Goal: Task Accomplishment & Management: Complete application form

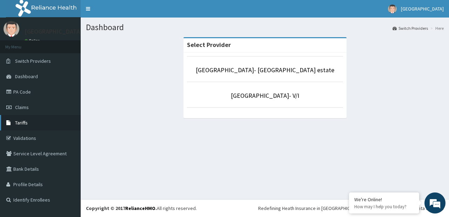
click at [32, 119] on link "Tariffs" at bounding box center [40, 122] width 81 height 15
click at [23, 106] on span "Claims" at bounding box center [22, 107] width 14 height 6
drag, startPoint x: 21, startPoint y: 95, endPoint x: 143, endPoint y: 50, distance: 129.5
click at [22, 94] on link "PA Code" at bounding box center [40, 91] width 81 height 15
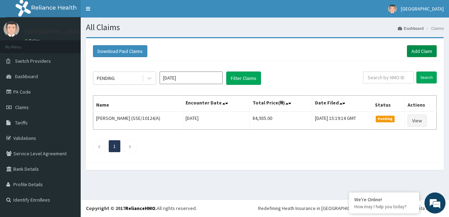
click at [417, 52] on link "Add Claim" at bounding box center [422, 51] width 30 height 12
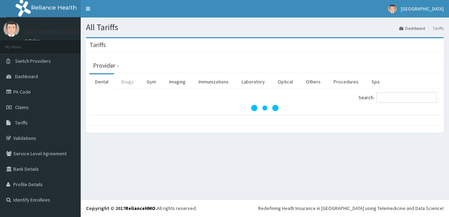
click at [132, 81] on link "Drugs" at bounding box center [128, 81] width 24 height 15
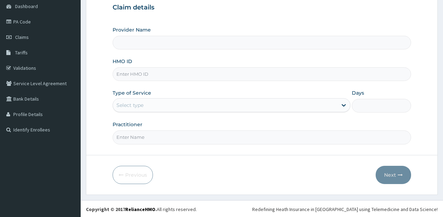
click at [220, 76] on input "HMO ID" at bounding box center [262, 74] width 299 height 14
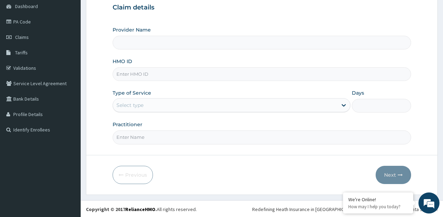
type input "[GEOGRAPHIC_DATA]- [GEOGRAPHIC_DATA] estate"
type input "AGO/10084/B"
click at [207, 105] on div "Select type" at bounding box center [225, 105] width 224 height 11
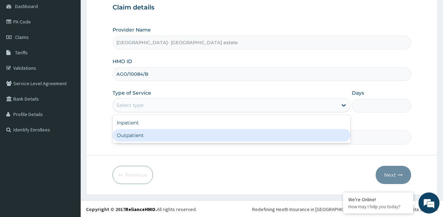
click at [186, 136] on div "Outpatient" at bounding box center [232, 135] width 238 height 13
type input "1"
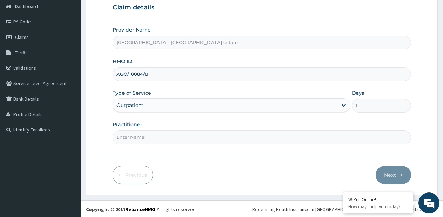
click at [195, 137] on input "Practitioner" at bounding box center [262, 138] width 299 height 14
type input "GP"
click at [390, 179] on button "Next" at bounding box center [393, 175] width 35 height 18
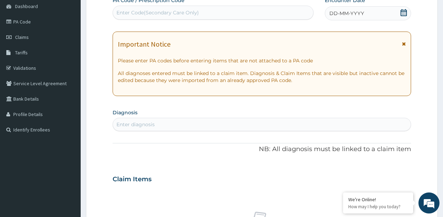
click at [187, 14] on div "Enter Code(Secondary Care Only)" at bounding box center [158, 12] width 83 height 7
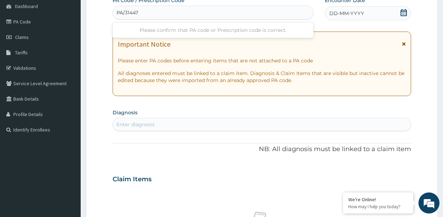
type input "PA/314475"
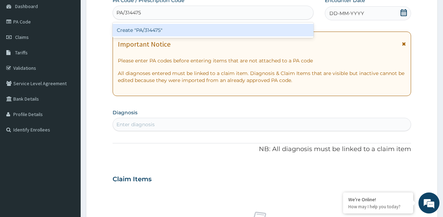
click at [172, 32] on div "Create "PA/314475"" at bounding box center [213, 30] width 201 height 13
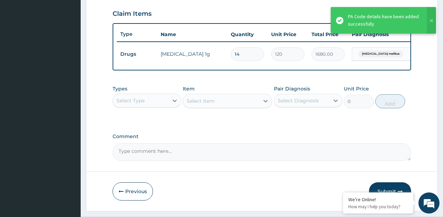
scroll to position [257, 0]
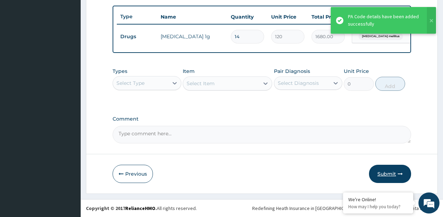
click at [388, 180] on button "Submit" at bounding box center [390, 174] width 42 height 18
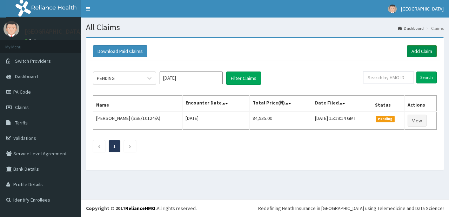
drag, startPoint x: 429, startPoint y: 51, endPoint x: 388, endPoint y: 52, distance: 41.1
click at [428, 51] on link "Add Claim" at bounding box center [422, 51] width 30 height 12
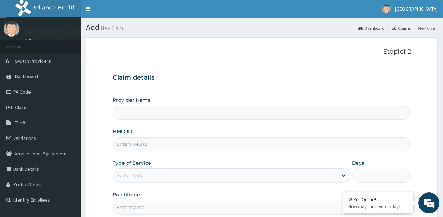
drag, startPoint x: 0, startPoint y: 0, endPoint x: 153, endPoint y: 146, distance: 211.6
click at [153, 147] on input "HMO ID" at bounding box center [262, 145] width 299 height 14
type input "Faith City Hospital- Ajao estate"
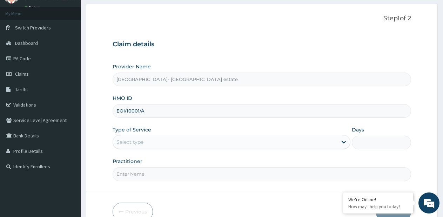
scroll to position [71, 0]
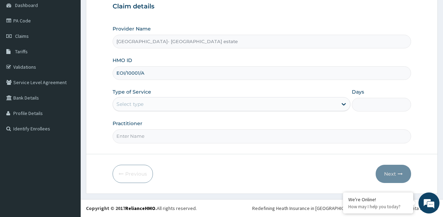
type input "EOI/10001/A"
click at [175, 102] on div "Select type" at bounding box center [225, 104] width 224 height 11
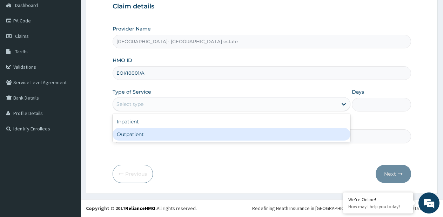
click at [155, 136] on div "Outpatient" at bounding box center [232, 134] width 238 height 13
type input "1"
click at [155, 136] on input "Practitioner" at bounding box center [262, 137] width 299 height 14
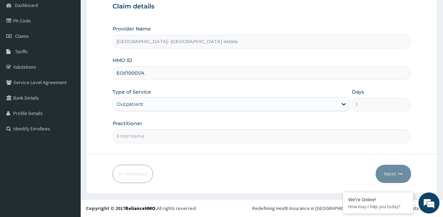
click at [146, 73] on input "EOI/10001/A" at bounding box center [262, 73] width 299 height 14
click at [151, 133] on input "Practitioner" at bounding box center [262, 137] width 299 height 14
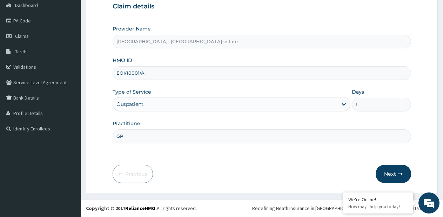
type input "GP"
click at [407, 174] on button "Next" at bounding box center [393, 174] width 35 height 18
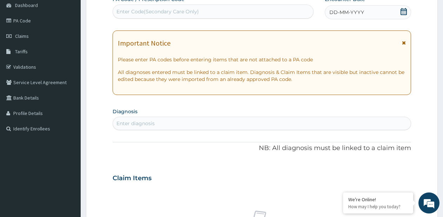
click at [240, 9] on div "Enter Code(Secondary Care Only)" at bounding box center [213, 11] width 200 height 11
click at [275, 12] on div "Enter Code(Secondary Care Only)" at bounding box center [213, 11] width 200 height 11
paste input "PA/107C15"
type input "PA/107C15"
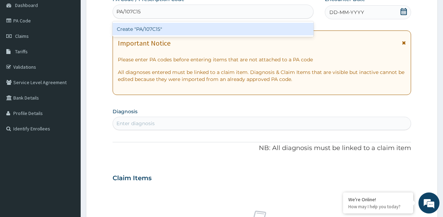
click at [269, 29] on div "Create "PA/107C15"" at bounding box center [213, 29] width 201 height 13
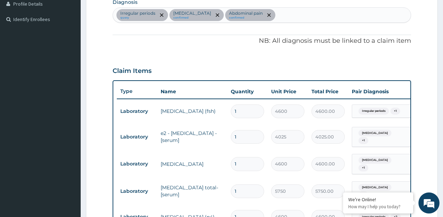
scroll to position [251, 0]
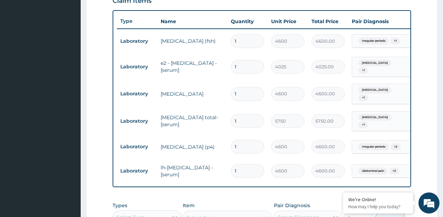
click at [323, 111] on td "5750.00" at bounding box center [328, 121] width 40 height 21
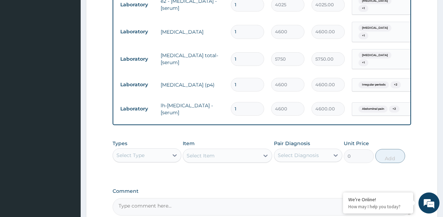
scroll to position [391, 0]
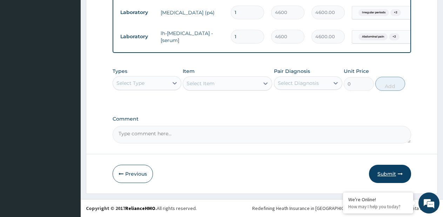
click at [388, 176] on button "Submit" at bounding box center [390, 174] width 42 height 18
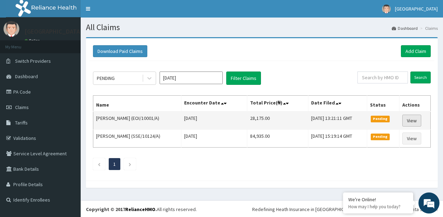
click at [411, 122] on link "View" at bounding box center [412, 121] width 19 height 12
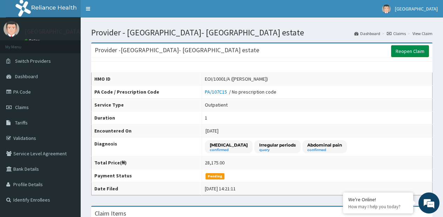
click at [426, 53] on link "Reopen Claim" at bounding box center [410, 51] width 38 height 12
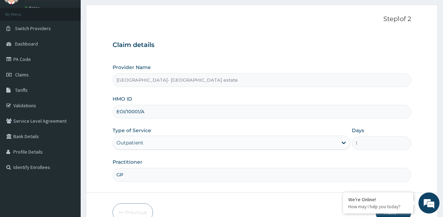
scroll to position [71, 0]
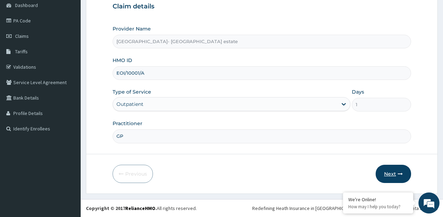
click at [393, 173] on button "Next" at bounding box center [393, 174] width 35 height 18
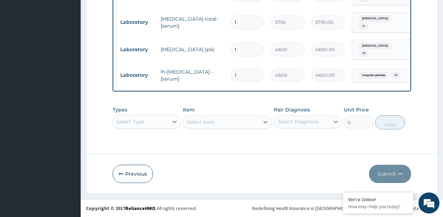
scroll to position [359, 0]
click at [158, 125] on div "Select Type" at bounding box center [147, 122] width 69 height 14
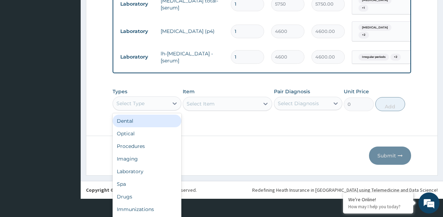
scroll to position [20, 0]
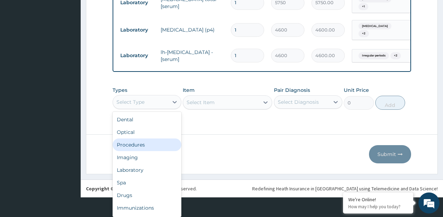
drag, startPoint x: 158, startPoint y: 125, endPoint x: 141, endPoint y: 147, distance: 28.1
click at [141, 147] on div "Procedures" at bounding box center [147, 145] width 69 height 13
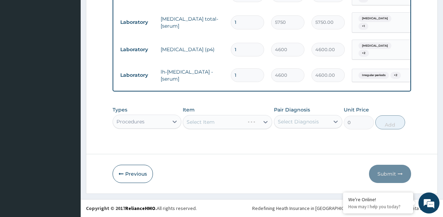
click at [262, 121] on div "Select Item" at bounding box center [228, 122] width 90 height 14
click at [262, 121] on div at bounding box center [258, 122] width 27 height 13
click at [263, 121] on icon at bounding box center [265, 122] width 7 height 7
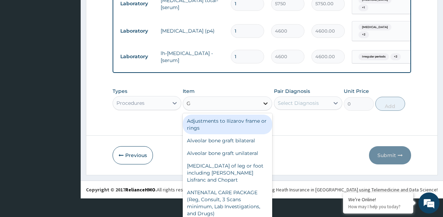
scroll to position [20, 0]
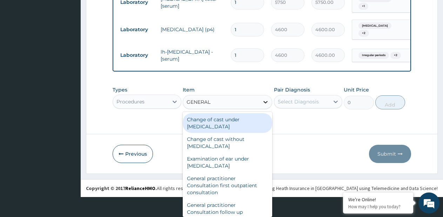
type input "GENERAL P"
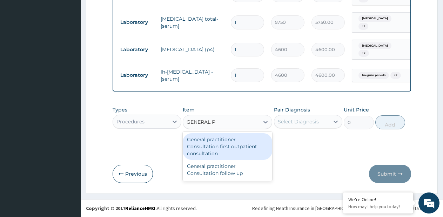
click at [249, 140] on div "General practitioner Consultation first outpatient consultation" at bounding box center [228, 146] width 90 height 27
type input "3795"
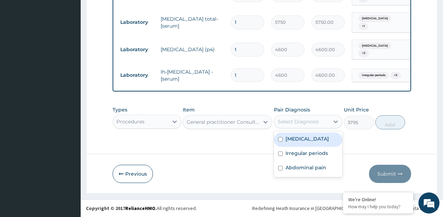
click at [286, 124] on div "Select Diagnosis" at bounding box center [298, 121] width 41 height 7
click at [290, 141] on label "Polycystic ovary syndrome" at bounding box center [308, 139] width 44 height 7
checkbox input "true"
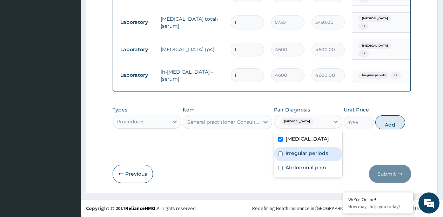
click at [290, 157] on label "Irregular periods" at bounding box center [307, 153] width 42 height 7
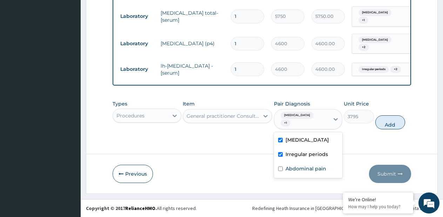
click at [295, 163] on div "Irregular periods" at bounding box center [308, 155] width 69 height 14
checkbox input "false"
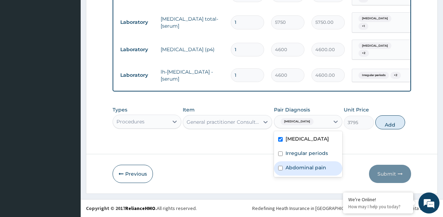
click at [296, 171] on div "Abdominal pain" at bounding box center [308, 169] width 69 height 14
checkbox input "true"
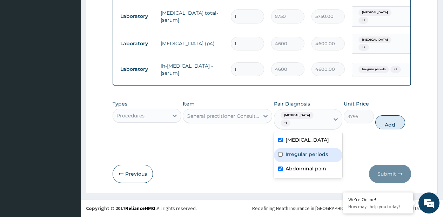
click at [297, 158] on label "Irregular periods" at bounding box center [307, 154] width 42 height 7
checkbox input "true"
click at [401, 129] on button "Add" at bounding box center [391, 123] width 30 height 14
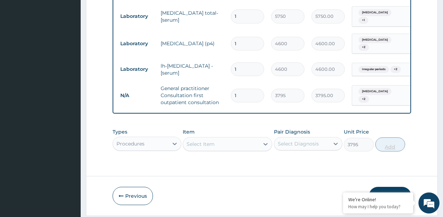
type input "0"
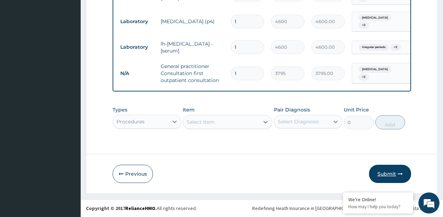
click at [390, 172] on button "Submit" at bounding box center [390, 174] width 42 height 18
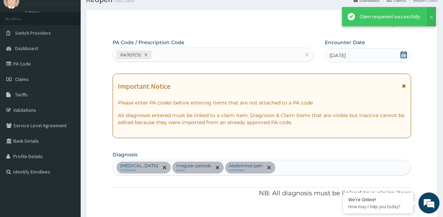
scroll to position [387, 0]
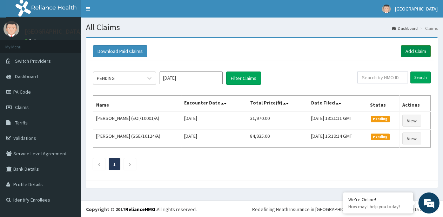
click at [416, 56] on link "Add Claim" at bounding box center [416, 51] width 30 height 12
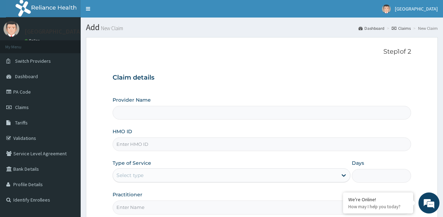
click at [264, 143] on input "HMO ID" at bounding box center [262, 145] width 299 height 14
type input "[GEOGRAPHIC_DATA]- [GEOGRAPHIC_DATA] estate"
type input "ABP/10546/C"
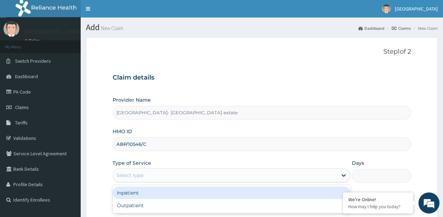
click at [202, 177] on div "Select type" at bounding box center [225, 175] width 224 height 11
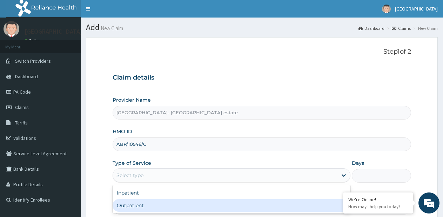
click at [156, 200] on div "Outpatient" at bounding box center [232, 205] width 238 height 13
type input "1"
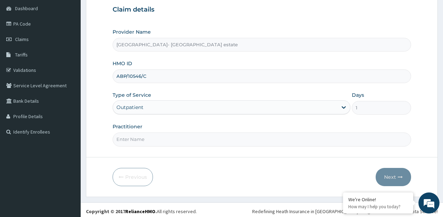
scroll to position [71, 0]
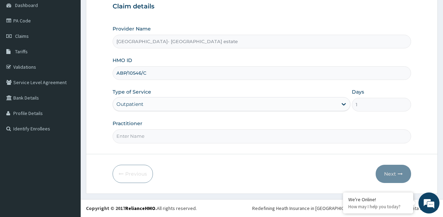
click at [199, 131] on input "Practitioner" at bounding box center [262, 137] width 299 height 14
click at [199, 133] on input "Practitioner" at bounding box center [262, 137] width 299 height 14
click at [197, 139] on input "Practitioner" at bounding box center [262, 137] width 299 height 14
type input "SP"
click at [391, 179] on button "Next" at bounding box center [393, 174] width 35 height 18
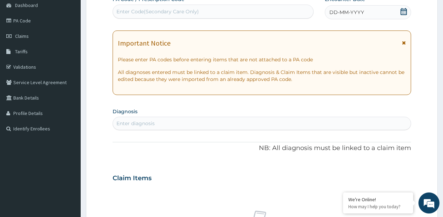
scroll to position [212, 0]
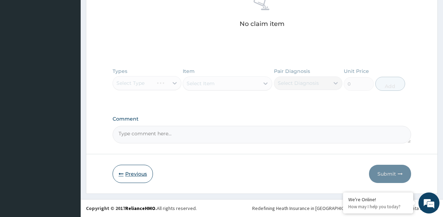
click at [136, 176] on button "Previous" at bounding box center [133, 174] width 40 height 18
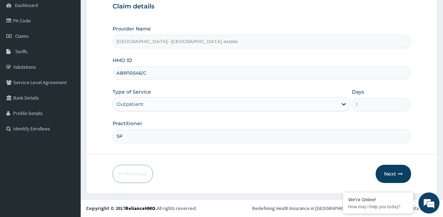
click at [166, 133] on input "SP" at bounding box center [262, 137] width 299 height 14
type input "GP"
click at [393, 169] on button "Next" at bounding box center [393, 174] width 35 height 18
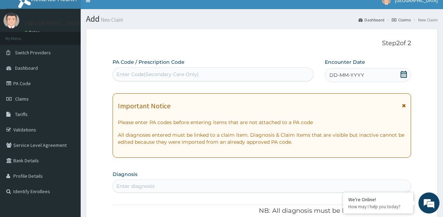
scroll to position [0, 0]
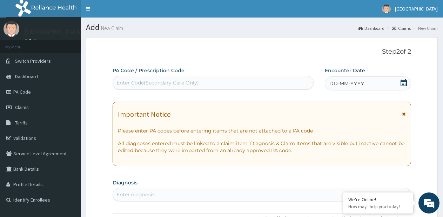
click at [259, 81] on div "Enter Code(Secondary Care Only)" at bounding box center [213, 82] width 200 height 11
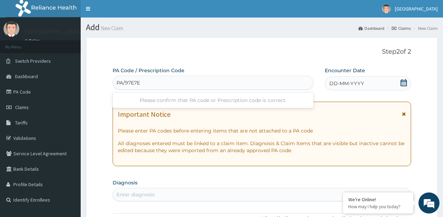
type input "PA/97E7E3"
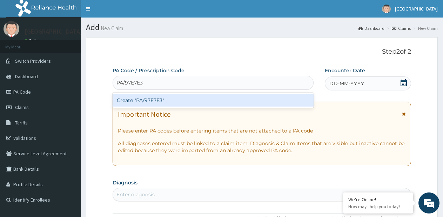
click at [257, 99] on div "Create "PA/97E7E3"" at bounding box center [213, 100] width 201 height 13
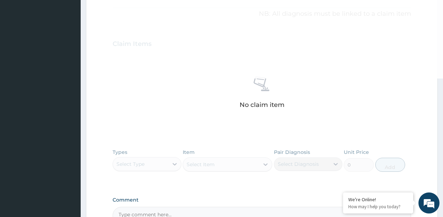
scroll to position [287, 0]
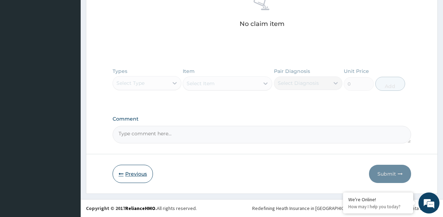
click at [125, 170] on button "Previous" at bounding box center [133, 174] width 40 height 18
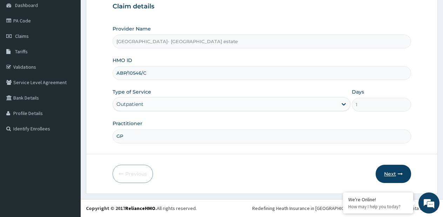
click at [390, 168] on button "Next" at bounding box center [393, 174] width 35 height 18
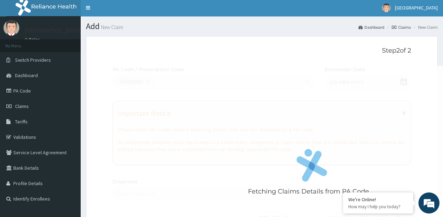
scroll to position [0, 0]
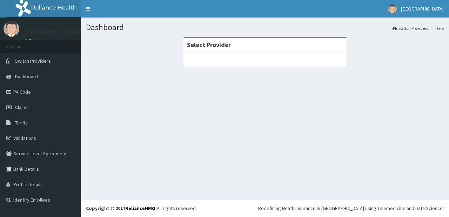
click at [31, 106] on link "Claims" at bounding box center [40, 107] width 81 height 15
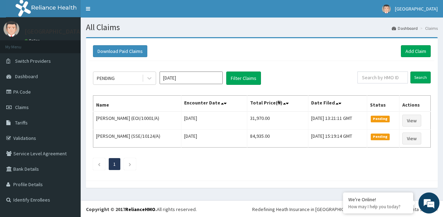
click at [408, 55] on link "Add Claim" at bounding box center [416, 51] width 30 height 12
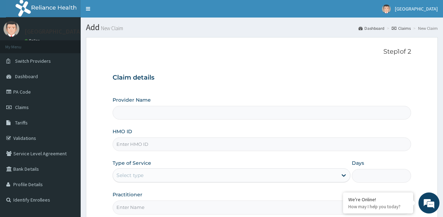
type input "Faith City Hospital- Ajao estate"
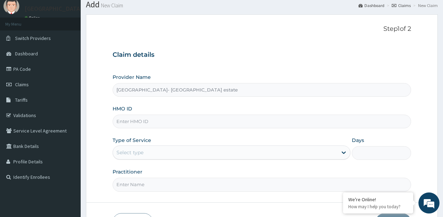
scroll to position [35, 0]
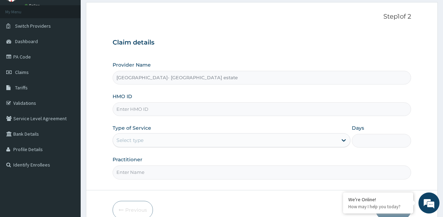
click at [220, 110] on input "HMO ID" at bounding box center [262, 110] width 299 height 14
type input "ABP/10546/C"
click at [213, 141] on div "Select type" at bounding box center [225, 140] width 224 height 11
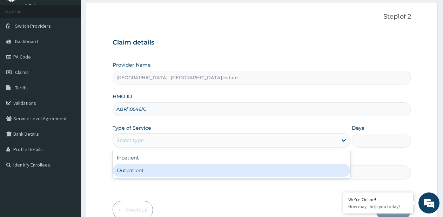
click at [183, 164] on div "Outpatient" at bounding box center [232, 170] width 238 height 13
type input "1"
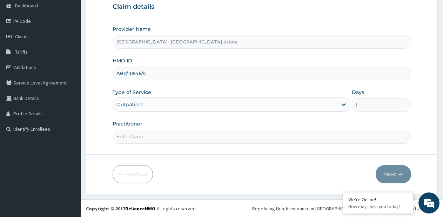
scroll to position [71, 0]
click at [222, 141] on input "Practitioner" at bounding box center [262, 137] width 299 height 14
type input "SP"
click at [392, 178] on button "Next" at bounding box center [393, 174] width 35 height 18
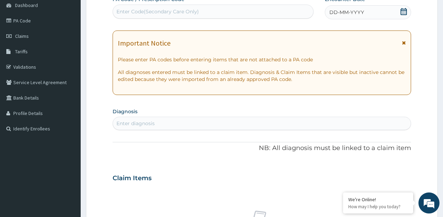
scroll to position [36, 0]
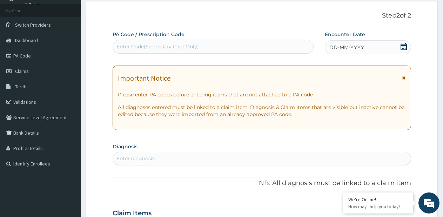
click at [240, 48] on div "Enter Code(Secondary Care Only)" at bounding box center [213, 46] width 200 height 11
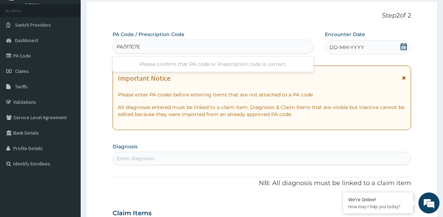
type input "PA/97E7E3"
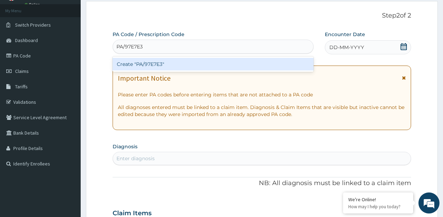
click at [243, 64] on div "Create "PA/97E7E3"" at bounding box center [213, 64] width 201 height 13
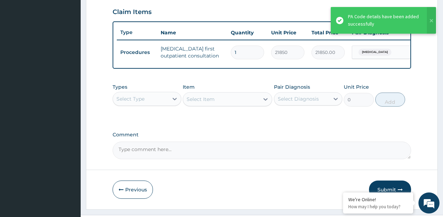
scroll to position [262, 0]
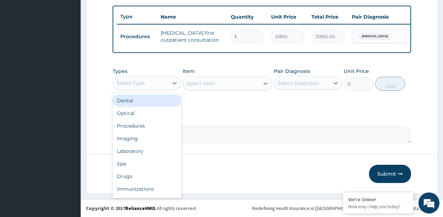
click at [160, 82] on div "Select Type" at bounding box center [140, 83] width 55 height 11
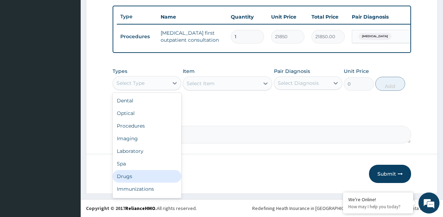
click at [135, 176] on div "Drugs" at bounding box center [147, 176] width 69 height 13
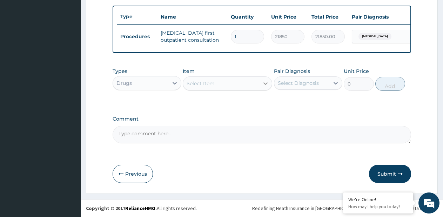
click at [266, 83] on icon at bounding box center [265, 83] width 7 height 7
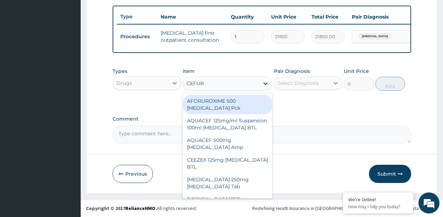
type input "CEFURO"
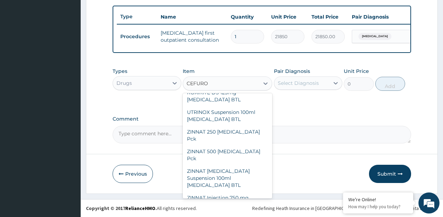
scroll to position [441, 0]
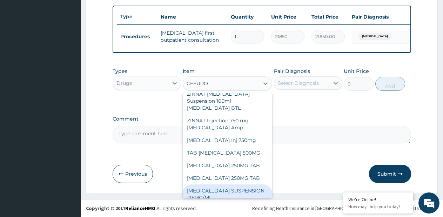
click at [228, 185] on div "CEFUROXIME SUSPENSION 125MG/ML" at bounding box center [228, 195] width 90 height 20
type input "4500"
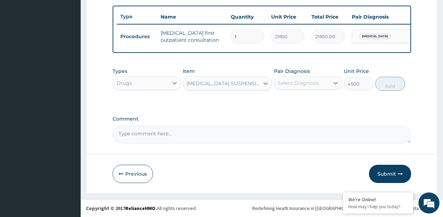
click at [309, 84] on div "Select Diagnosis" at bounding box center [298, 83] width 41 height 7
click at [298, 104] on label "Hypertrophy of adenoids" at bounding box center [308, 100] width 44 height 7
checkbox input "true"
click at [389, 81] on button "Add" at bounding box center [391, 84] width 30 height 14
type input "0"
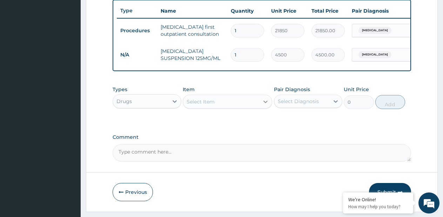
click at [263, 105] on icon at bounding box center [265, 101] width 7 height 7
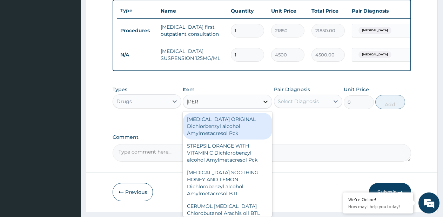
type input "LORAT"
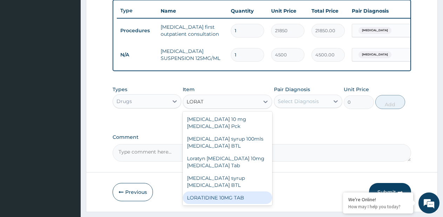
click at [244, 192] on div "LORATIDINE 10MG TAB" at bounding box center [228, 198] width 90 height 13
type input "70"
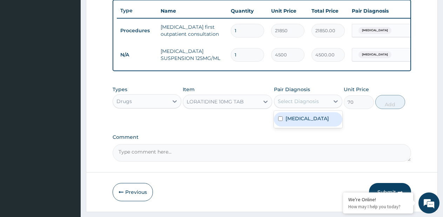
click at [298, 105] on div "Select Diagnosis" at bounding box center [298, 101] width 41 height 7
click at [286, 127] on div "Hypertrophy of adenoids" at bounding box center [308, 119] width 69 height 14
checkbox input "true"
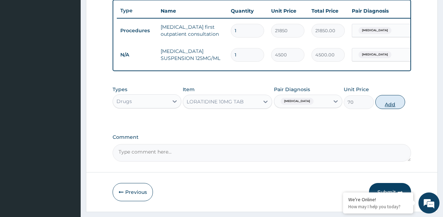
click at [380, 108] on button "Add" at bounding box center [391, 102] width 30 height 14
type input "0"
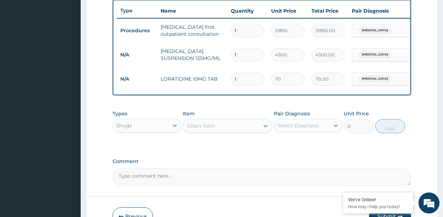
click at [249, 81] on input "1" at bounding box center [247, 79] width 33 height 14
type input "7"
type input "490.00"
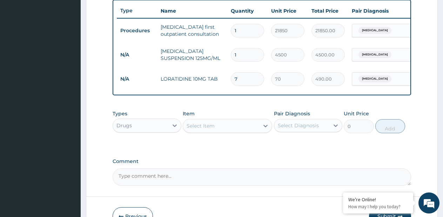
type input "7"
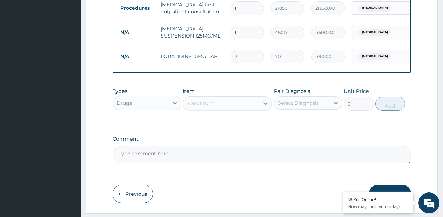
scroll to position [310, 0]
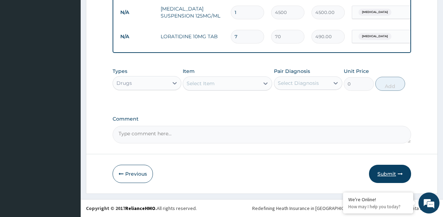
click at [378, 175] on button "Submit" at bounding box center [390, 174] width 42 height 18
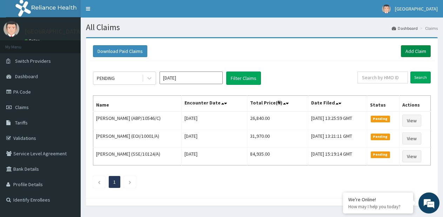
click at [410, 51] on link "Add Claim" at bounding box center [416, 51] width 30 height 12
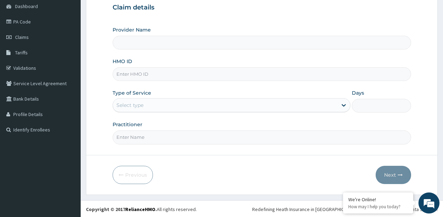
click at [232, 74] on input "HMO ID" at bounding box center [262, 74] width 299 height 14
type input "[GEOGRAPHIC_DATA]- [GEOGRAPHIC_DATA] estate"
type input "ICN/10151/D"
click at [216, 101] on div "Select type" at bounding box center [225, 105] width 224 height 11
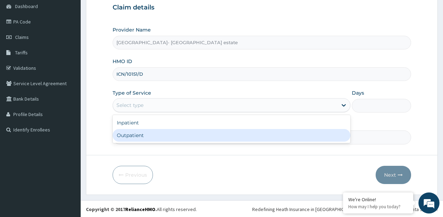
click at [187, 130] on div "Outpatient" at bounding box center [232, 135] width 238 height 13
type input "1"
click at [187, 130] on div "Practitioner" at bounding box center [262, 132] width 299 height 23
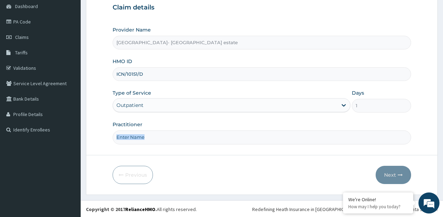
scroll to position [71, 0]
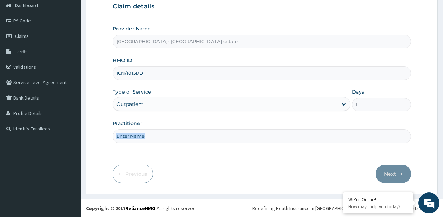
click at [228, 133] on input "Practitioner" at bounding box center [262, 137] width 299 height 14
type input "GP"
click at [389, 182] on button "Next" at bounding box center [393, 174] width 35 height 18
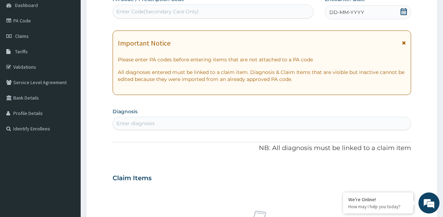
scroll to position [36, 0]
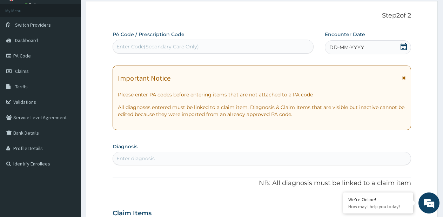
click at [384, 45] on div "DD-MM-YYYY" at bounding box center [368, 47] width 86 height 14
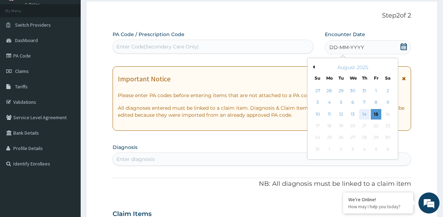
click at [362, 113] on div "14" at bounding box center [365, 114] width 11 height 11
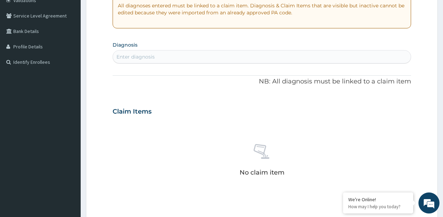
scroll to position [141, 0]
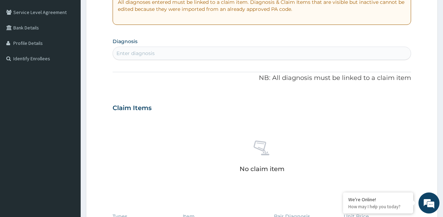
click at [235, 59] on div "Enter diagnosis" at bounding box center [262, 53] width 298 height 11
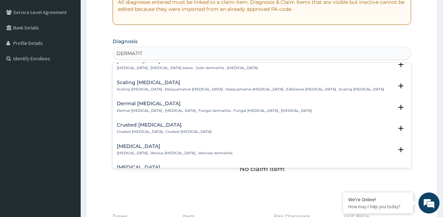
scroll to position [211, 0]
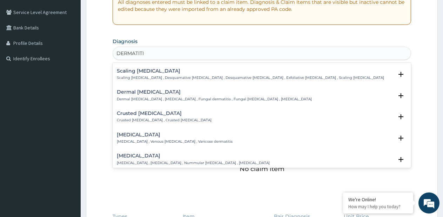
type input "DERMATITIS"
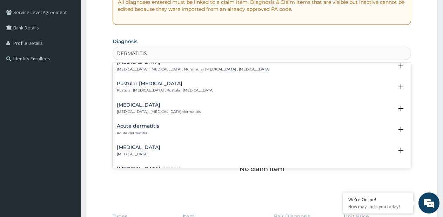
scroll to position [316, 0]
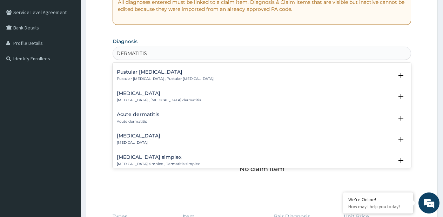
click at [164, 114] on div "Acute dermatitis Acute dermatitis" at bounding box center [262, 118] width 290 height 12
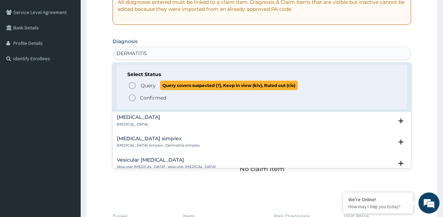
scroll to position [386, 0]
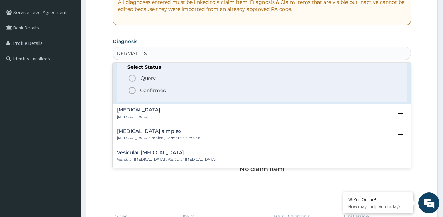
click at [143, 87] on p "Confirmed" at bounding box center [153, 90] width 26 height 7
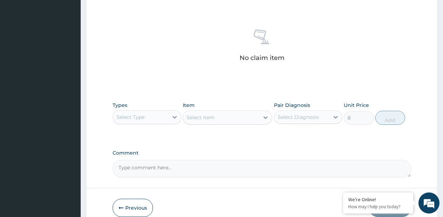
scroll to position [282, 0]
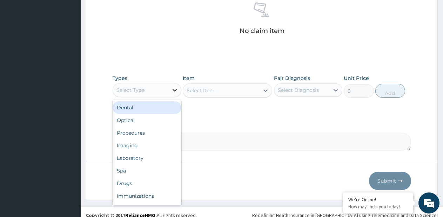
click at [175, 91] on icon at bounding box center [175, 90] width 4 height 2
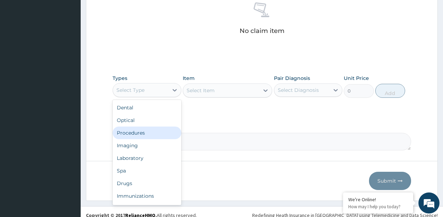
drag, startPoint x: 164, startPoint y: 129, endPoint x: 264, endPoint y: 97, distance: 105.4
click at [165, 127] on div "Procedures" at bounding box center [147, 133] width 69 height 13
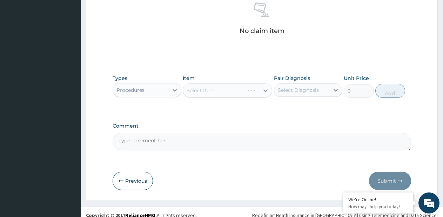
click at [268, 89] on div "Select Item" at bounding box center [228, 91] width 90 height 14
click at [266, 89] on div "Select Item" at bounding box center [228, 91] width 90 height 14
click at [264, 91] on div "Select Item" at bounding box center [228, 91] width 90 height 14
click at [264, 91] on icon at bounding box center [265, 90] width 7 height 7
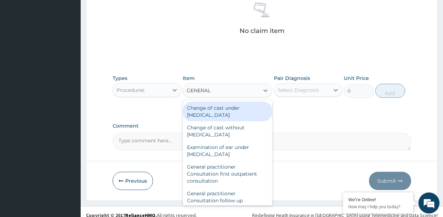
type input "GENERAL P"
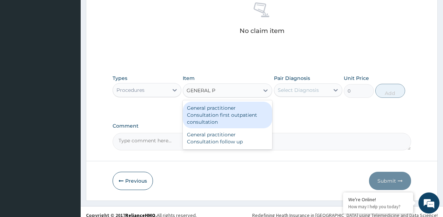
click at [258, 108] on div "General practitioner Consultation first outpatient consultation" at bounding box center [228, 115] width 90 height 27
type input "3795"
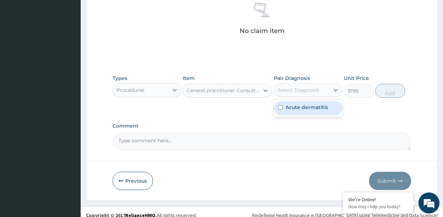
click at [290, 96] on div "Select Diagnosis" at bounding box center [308, 90] width 69 height 13
click at [287, 110] on label "Acute dermatitis" at bounding box center [307, 107] width 42 height 7
checkbox input "true"
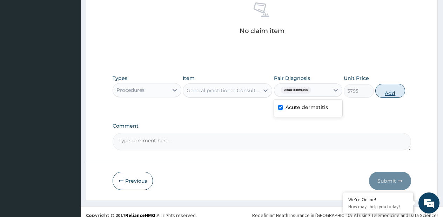
click at [382, 92] on button "Add" at bounding box center [391, 91] width 30 height 14
type input "0"
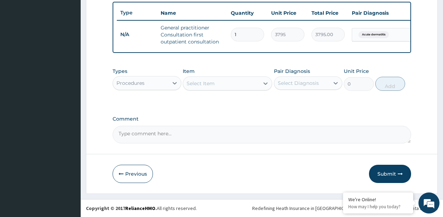
scroll to position [265, 0]
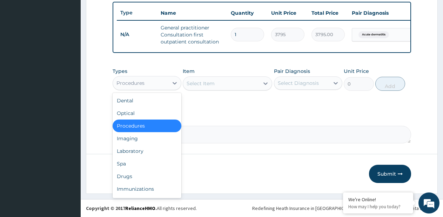
click at [163, 84] on div "Procedures" at bounding box center [140, 83] width 55 height 11
click at [150, 175] on div "Drugs" at bounding box center [147, 176] width 69 height 13
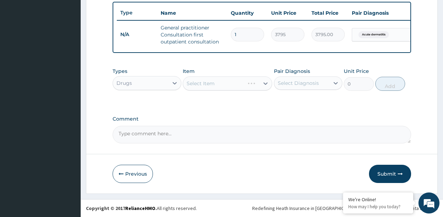
click at [263, 86] on div "Select Item" at bounding box center [228, 84] width 90 height 14
click at [263, 85] on div "Select Item" at bounding box center [228, 84] width 90 height 14
click at [264, 83] on icon at bounding box center [265, 83] width 7 height 7
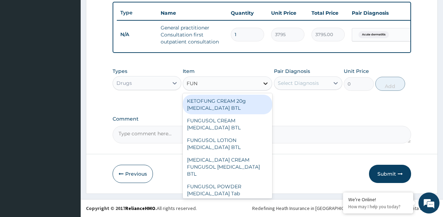
type input "FUNB"
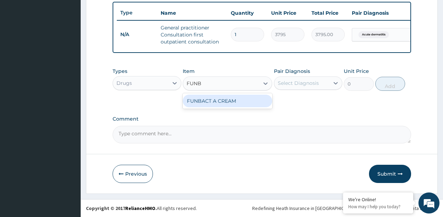
click at [248, 104] on div "FUNBACT A CREAM" at bounding box center [228, 101] width 90 height 13
type input "2000"
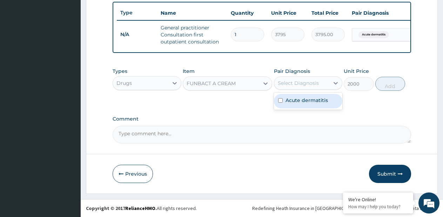
click at [289, 87] on div "Select Diagnosis" at bounding box center [302, 83] width 55 height 11
click at [289, 103] on label "Acute dermatitis" at bounding box center [307, 100] width 42 height 7
checkbox input "true"
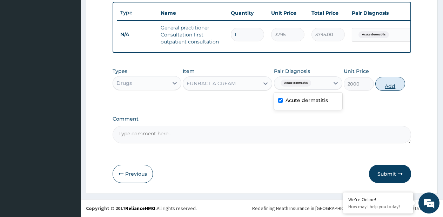
click at [388, 86] on button "Add" at bounding box center [391, 84] width 30 height 14
type input "0"
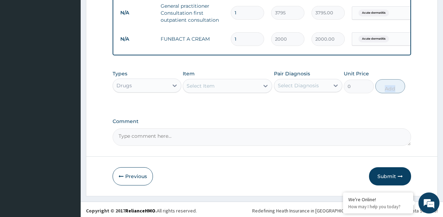
scroll to position [290, 0]
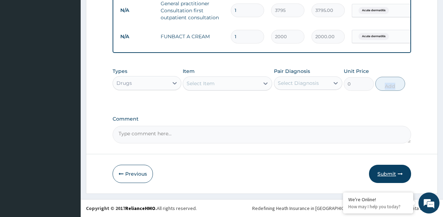
click at [381, 171] on button "Submit" at bounding box center [390, 174] width 42 height 18
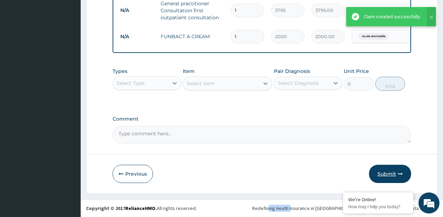
click at [384, 171] on button "Submit" at bounding box center [390, 174] width 42 height 18
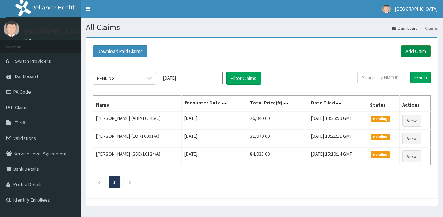
click at [421, 54] on link "Add Claim" at bounding box center [416, 51] width 30 height 12
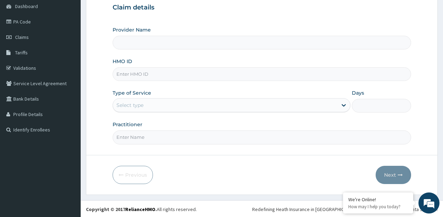
click at [243, 74] on input "HMO ID" at bounding box center [262, 74] width 299 height 14
type input "[GEOGRAPHIC_DATA]- [GEOGRAPHIC_DATA] estate"
type input "ISZ/10005/E"
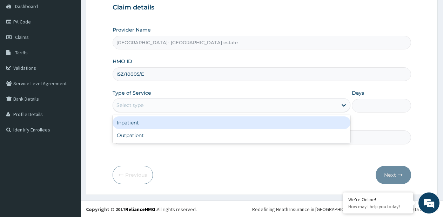
click at [216, 109] on div "Select type" at bounding box center [225, 105] width 224 height 11
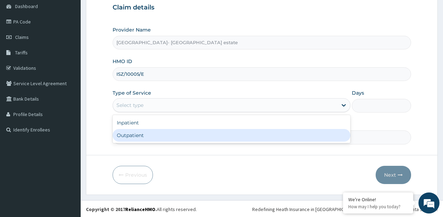
click at [179, 130] on div "Outpatient" at bounding box center [232, 135] width 238 height 13
type input "1"
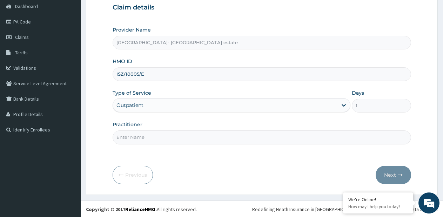
scroll to position [71, 0]
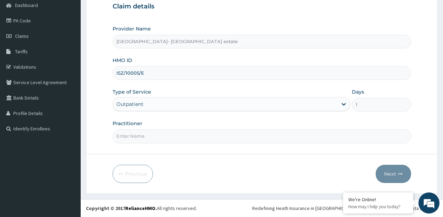
click at [192, 130] on input "Practitioner" at bounding box center [262, 137] width 299 height 14
type input "SP"
click at [390, 173] on button "Next" at bounding box center [393, 174] width 35 height 18
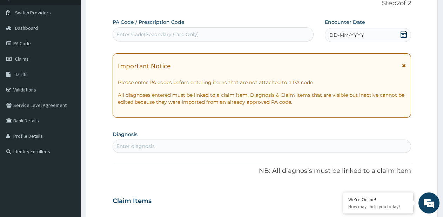
scroll to position [36, 0]
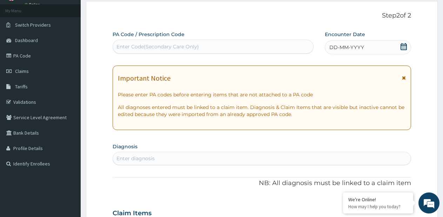
click at [260, 42] on div "Enter Code(Secondary Care Only)" at bounding box center [213, 46] width 200 height 11
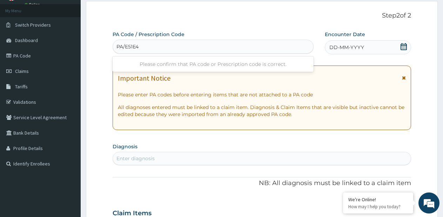
type input "PA/E51E48"
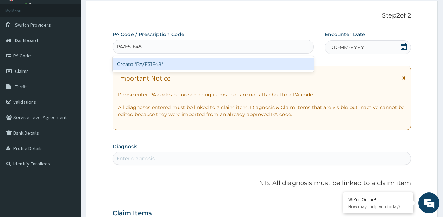
click at [236, 62] on div "Create "PA/E51E48"" at bounding box center [213, 64] width 201 height 13
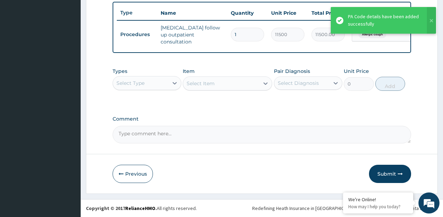
scroll to position [262, 0]
click at [389, 172] on button "Submit" at bounding box center [390, 174] width 42 height 18
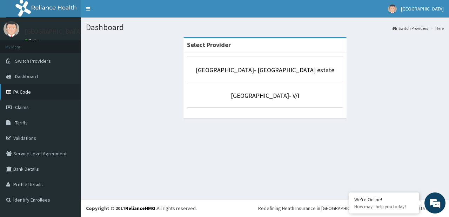
click at [32, 94] on link "PA Code" at bounding box center [40, 91] width 81 height 15
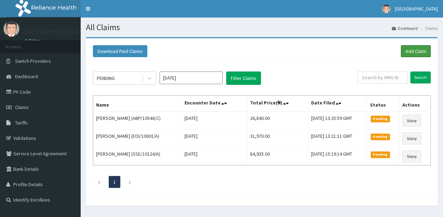
click at [424, 52] on link "Add Claim" at bounding box center [416, 51] width 30 height 12
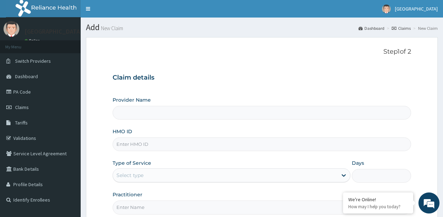
type input "[GEOGRAPHIC_DATA]- [GEOGRAPHIC_DATA] estate"
type input "PA/A3FC34"
type input "EOI/10001/A"
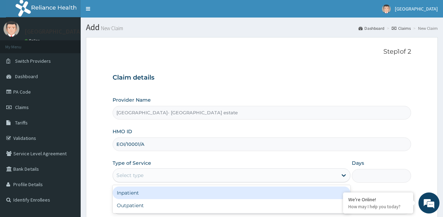
click at [184, 171] on div "Select type" at bounding box center [225, 175] width 224 height 11
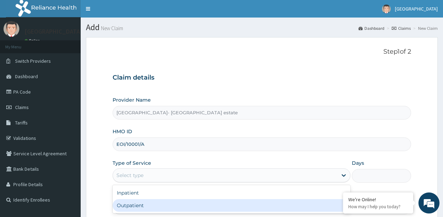
drag, startPoint x: 130, startPoint y: 208, endPoint x: 139, endPoint y: 203, distance: 10.2
click at [131, 208] on div "Outpatient" at bounding box center [232, 205] width 238 height 13
type input "1"
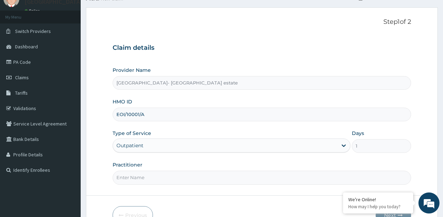
scroll to position [70, 0]
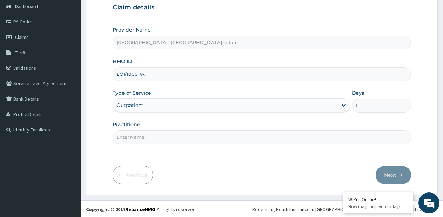
click at [189, 138] on input "Practitioner" at bounding box center [262, 138] width 299 height 14
type input "SP"
click at [388, 173] on button "Next" at bounding box center [393, 175] width 35 height 18
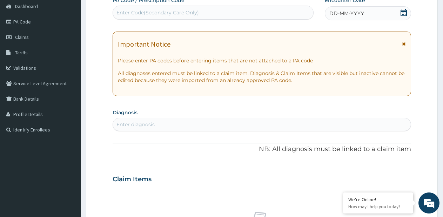
click at [151, 9] on div "Enter Code(Secondary Care Only)" at bounding box center [158, 12] width 83 height 7
paste input "PA/A3FC34"
type input "PA/A3FC34"
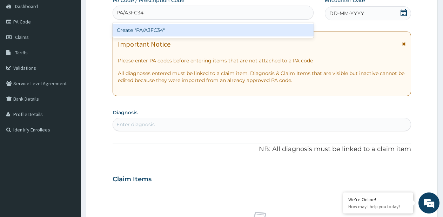
click at [147, 33] on div "Create "PA/A3FC34"" at bounding box center [213, 30] width 201 height 13
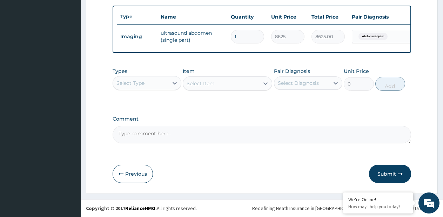
scroll to position [262, 0]
click at [380, 171] on button "Submit" at bounding box center [390, 174] width 42 height 18
